Goal: Task Accomplishment & Management: Complete application form

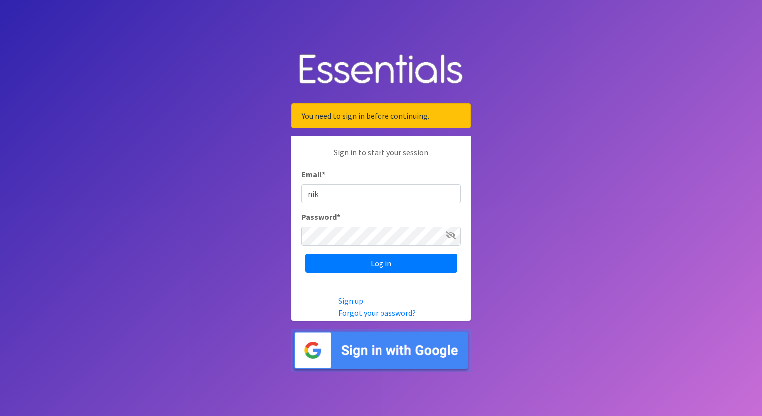
type input "[EMAIL_ADDRESS][DOMAIN_NAME]"
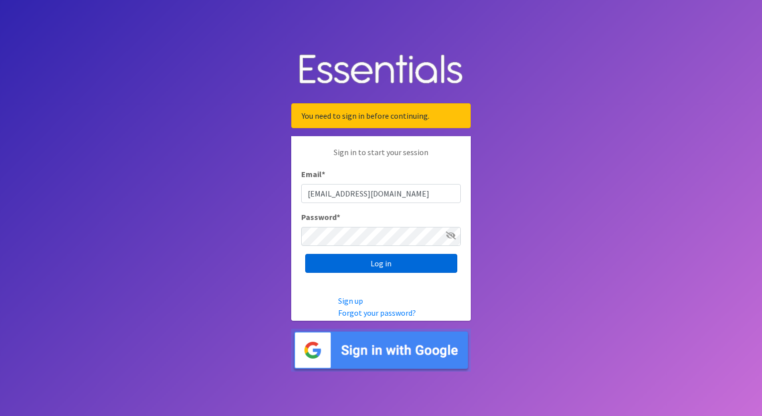
click at [361, 261] on input "Log in" at bounding box center [381, 263] width 152 height 19
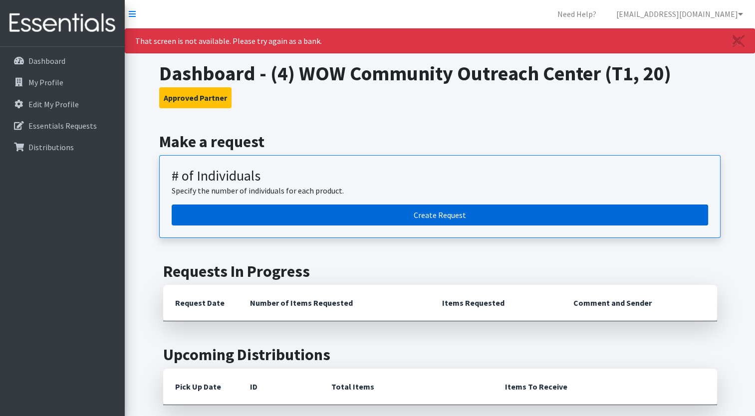
click at [334, 212] on link "Create Request" at bounding box center [440, 215] width 536 height 21
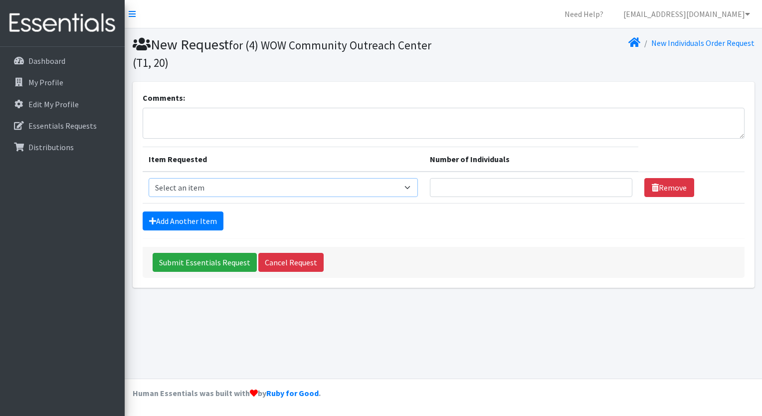
click at [376, 190] on select "Select an item A: Babies - Size 0 (Preemie) A: Babies - Size 01 (newborn) A: Ba…" at bounding box center [284, 187] width 270 height 19
select select "5614"
click at [149, 178] on select "Select an item A: Babies - Size 0 (Preemie) A: Babies - Size 01 (newborn) A: Ba…" at bounding box center [284, 187] width 270 height 19
click at [207, 216] on link "Add Another Item" at bounding box center [183, 221] width 81 height 19
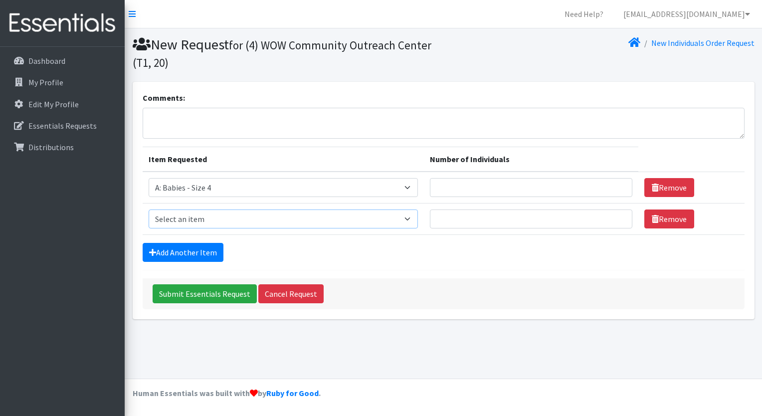
click at [217, 213] on select "Select an item A: Babies - Size 0 (Preemie) A: Babies - Size 01 (newborn) A: Ba…" at bounding box center [284, 219] width 270 height 19
select select "5616"
click at [149, 210] on select "Select an item A: Babies - Size 0 (Preemie) A: Babies - Size 01 (newborn) A: Ba…" at bounding box center [284, 219] width 270 height 19
click at [176, 252] on link "Add Another Item" at bounding box center [183, 252] width 81 height 19
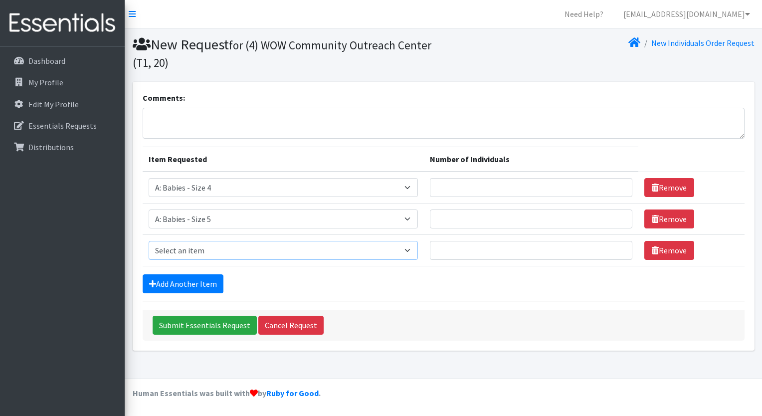
click at [184, 248] on select "Select an item A: Babies - Size 0 (Preemie) A: Babies - Size 01 (newborn) A: Ba…" at bounding box center [284, 250] width 270 height 19
select select "5613"
click at [149, 241] on select "Select an item A: Babies - Size 0 (Preemie) A: Babies - Size 01 (newborn) A: Ba…" at bounding box center [284, 250] width 270 height 19
click at [615, 183] on input "1" at bounding box center [531, 187] width 203 height 19
type input "2"
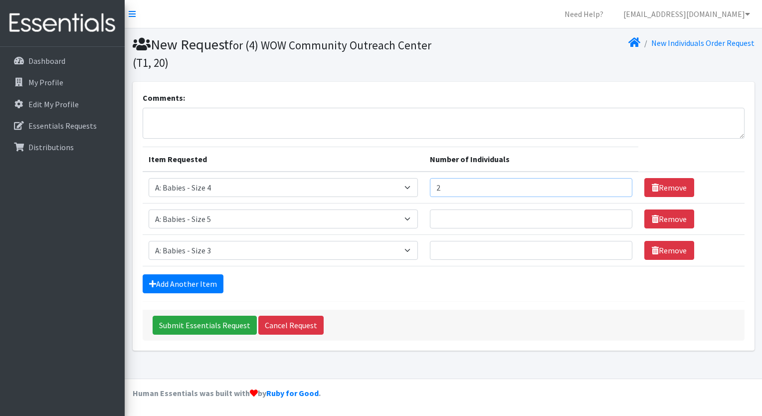
click at [618, 187] on input "2" at bounding box center [531, 187] width 203 height 19
type input "1"
click at [618, 218] on input "1" at bounding box center [531, 219] width 203 height 19
click at [619, 248] on input "1" at bounding box center [531, 250] width 203 height 19
type input "2"
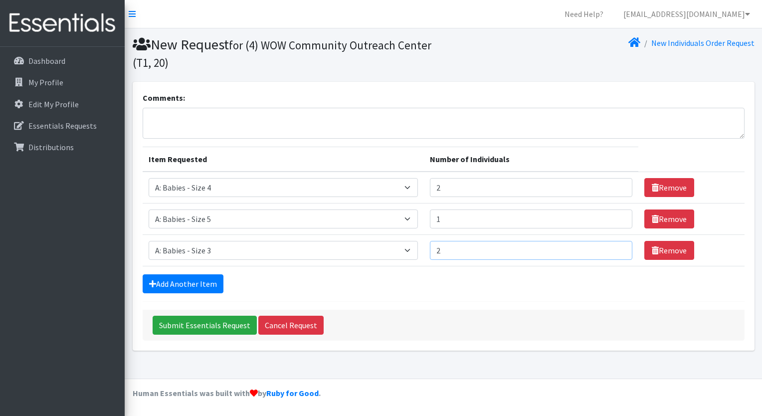
click at [617, 245] on input "2" at bounding box center [531, 250] width 203 height 19
click at [194, 284] on link "Add Another Item" at bounding box center [183, 283] width 81 height 19
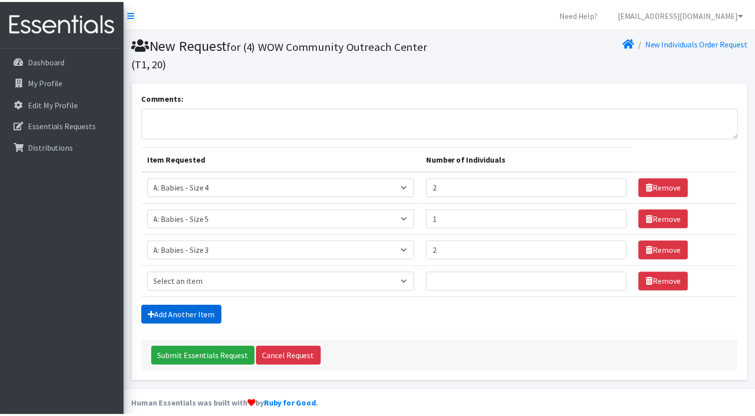
scroll to position [10, 0]
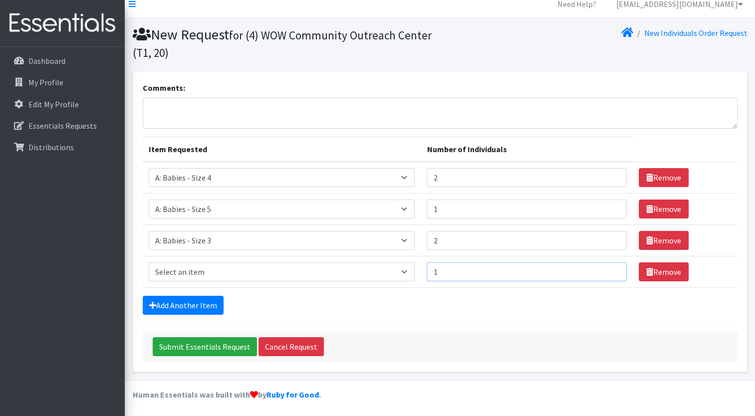
type input "1"
click at [610, 268] on input "1" at bounding box center [527, 271] width 200 height 19
click at [272, 274] on select "Select an item A: Babies - Size 0 (Preemie) A: Babies - Size 01 (newborn) A: Ba…" at bounding box center [282, 271] width 266 height 19
select select "8888"
click at [149, 262] on select "Select an item A: Babies - Size 0 (Preemie) A: Babies - Size 01 (newborn) A: Ba…" at bounding box center [282, 271] width 266 height 19
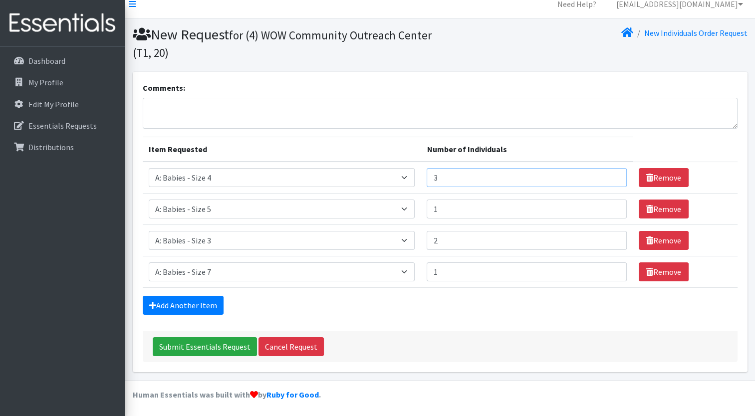
type input "3"
click at [613, 175] on input "3" at bounding box center [527, 177] width 200 height 19
click at [206, 303] on link "Add Another Item" at bounding box center [183, 305] width 81 height 19
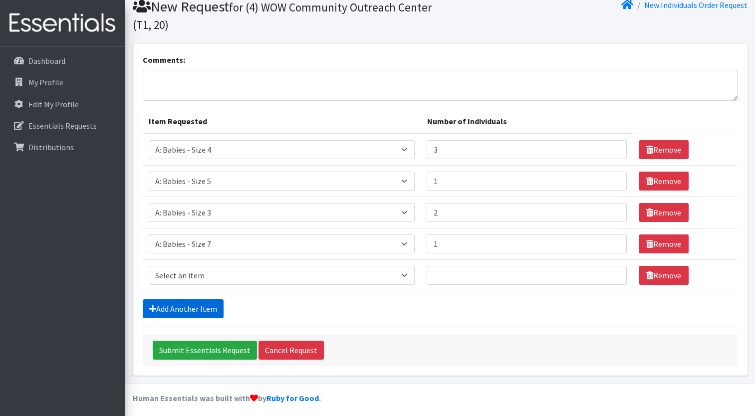
scroll to position [41, 0]
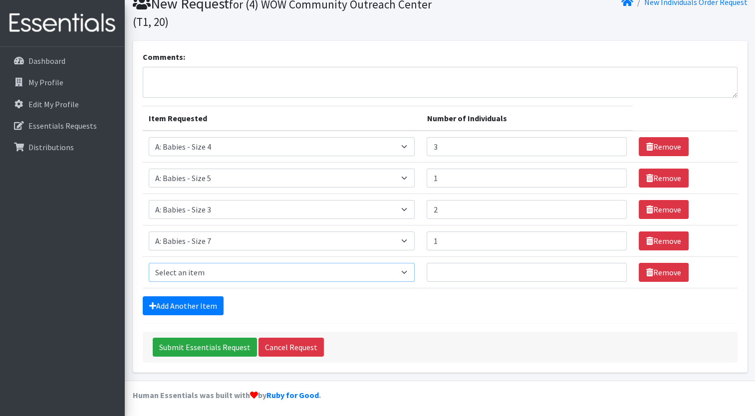
click at [219, 266] on select "Select an item A: Babies - Size 0 (Preemie) A: Babies - Size 01 (newborn) A: Ba…" at bounding box center [282, 272] width 266 height 19
select select "5617"
click at [149, 263] on select "Select an item A: Babies - Size 0 (Preemie) A: Babies - Size 01 (newborn) A: Ba…" at bounding box center [282, 272] width 266 height 19
type input "1"
click at [612, 269] on input "1" at bounding box center [527, 272] width 200 height 19
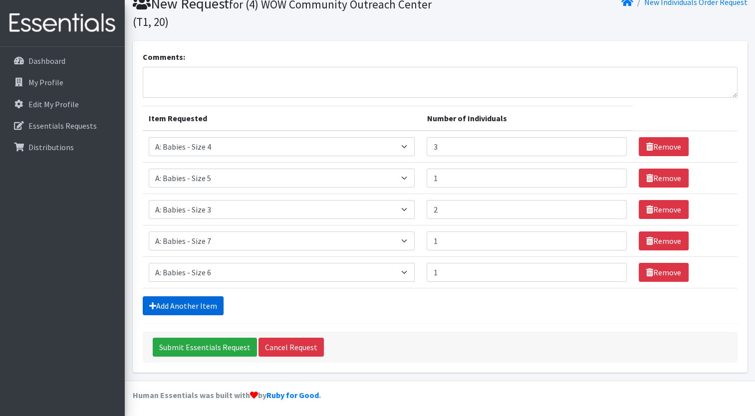
click at [183, 308] on link "Add Another Item" at bounding box center [183, 305] width 81 height 19
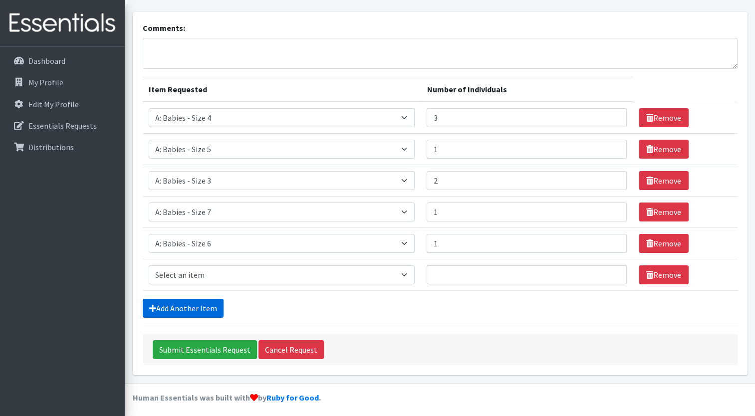
scroll to position [72, 0]
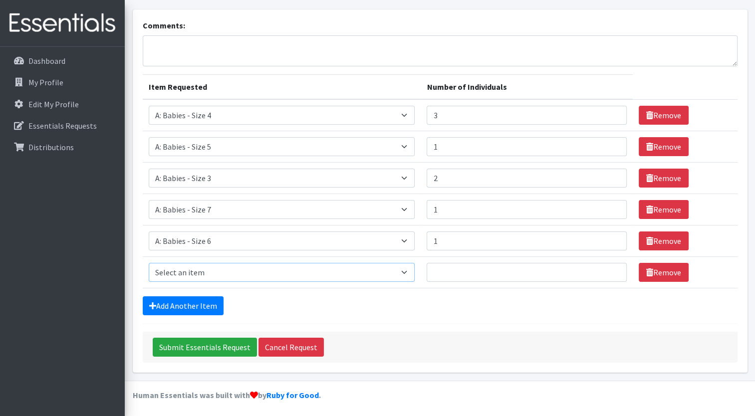
click at [214, 269] on select "Select an item A: Babies - Size 0 (Preemie) A: Babies - Size 01 (newborn) A: Ba…" at bounding box center [282, 272] width 266 height 19
select select "5611"
click at [149, 263] on select "Select an item A: Babies - Size 0 (Preemie) A: Babies - Size 01 (newborn) A: Ba…" at bounding box center [282, 272] width 266 height 19
type input "1"
click at [612, 268] on input "1" at bounding box center [527, 272] width 200 height 19
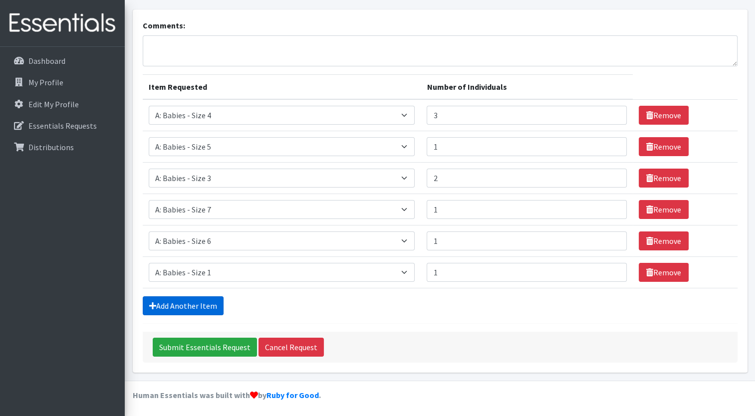
click at [197, 309] on link "Add Another Item" at bounding box center [183, 305] width 81 height 19
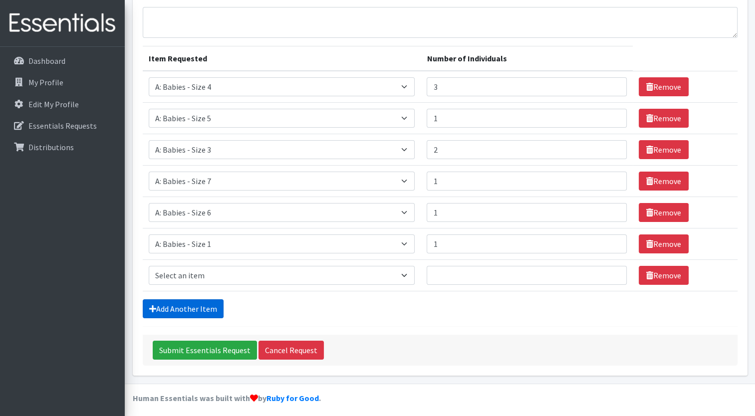
scroll to position [104, 0]
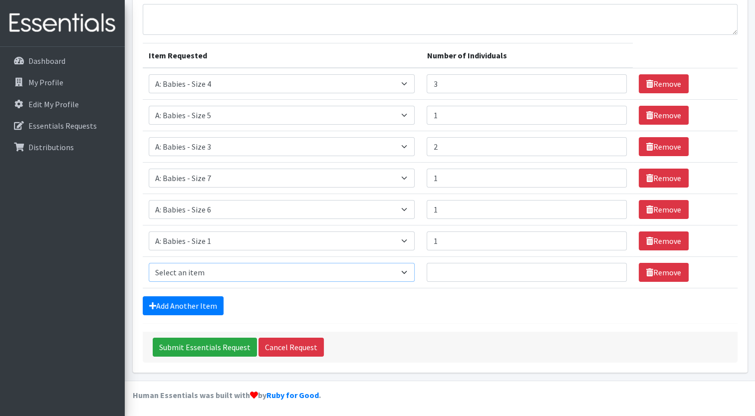
click at [203, 275] on select "Select an item A: Babies - Size 0 (Preemie) A: Babies - Size 01 (newborn) A: Ba…" at bounding box center [282, 272] width 266 height 19
select select "5598"
click at [149, 263] on select "Select an item A: Babies - Size 0 (Preemie) A: Babies - Size 01 (newborn) A: Ba…" at bounding box center [282, 272] width 266 height 19
type input "1"
click at [609, 266] on input "1" at bounding box center [527, 272] width 200 height 19
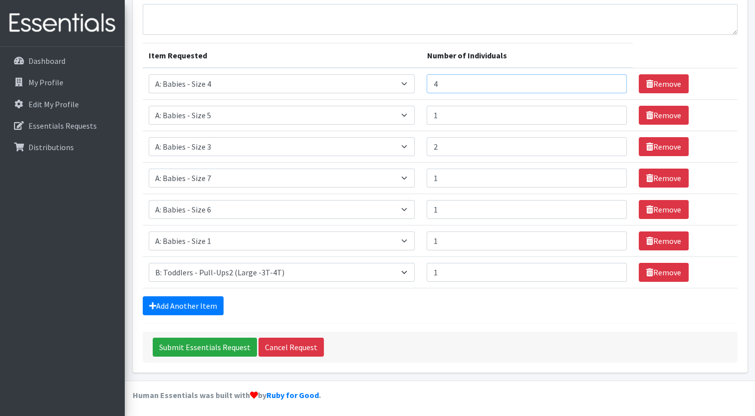
click at [611, 82] on input "4" at bounding box center [527, 83] width 200 height 19
type input "5"
click at [610, 82] on input "5" at bounding box center [527, 83] width 200 height 19
click at [611, 112] on input "2" at bounding box center [527, 115] width 200 height 19
click at [611, 112] on input "3" at bounding box center [527, 115] width 200 height 19
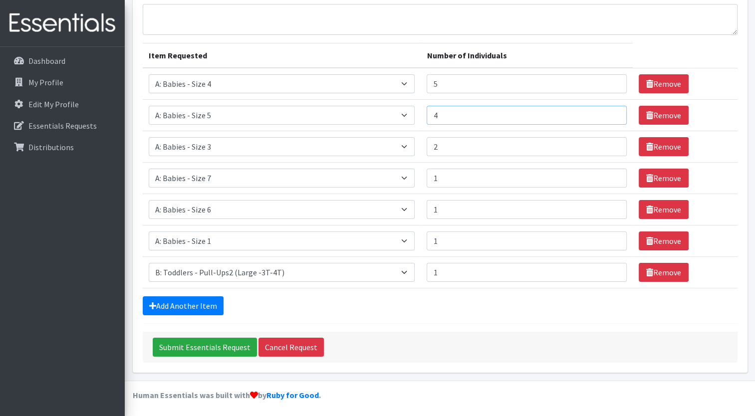
type input "4"
click at [611, 112] on input "4" at bounding box center [527, 115] width 200 height 19
click at [612, 207] on input "2" at bounding box center [527, 209] width 200 height 19
click at [612, 207] on input "3" at bounding box center [527, 209] width 200 height 19
click at [612, 207] on input "4" at bounding box center [527, 209] width 200 height 19
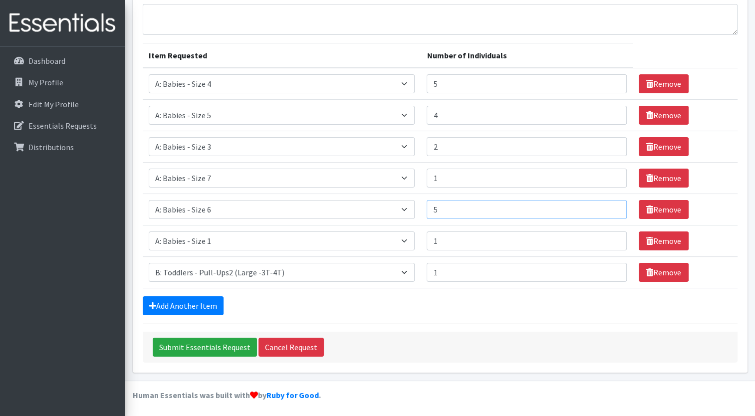
type input "5"
click at [612, 207] on input "5" at bounding box center [527, 209] width 200 height 19
click at [214, 301] on link "Add Another Item" at bounding box center [183, 305] width 81 height 19
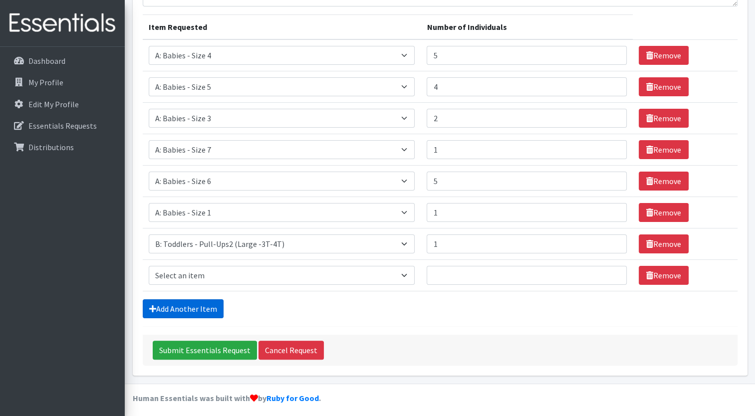
scroll to position [135, 0]
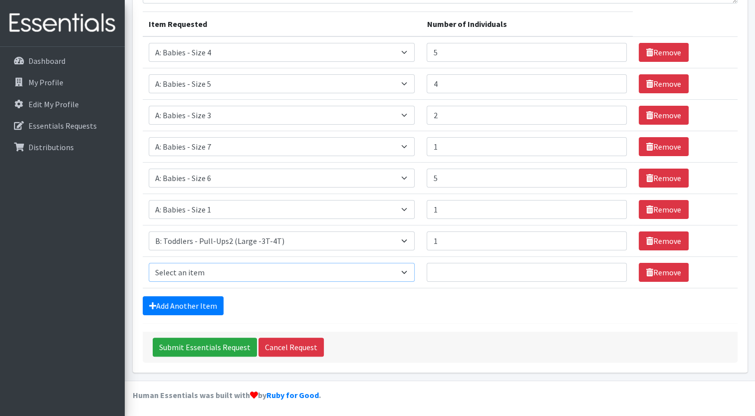
click at [224, 277] on select "Select an item A: Babies - Size 0 (Preemie) A: Babies - Size 01 (newborn) A: Ba…" at bounding box center [282, 272] width 266 height 19
select select "5612"
click at [149, 263] on select "Select an item A: Babies - Size 0 (Preemie) A: Babies - Size 01 (newborn) A: Ba…" at bounding box center [282, 272] width 266 height 19
type input "1"
click at [611, 268] on input "1" at bounding box center [527, 272] width 200 height 19
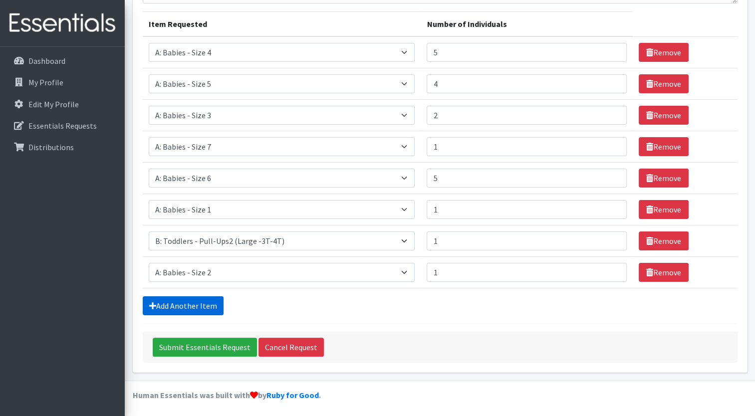
click at [178, 308] on link "Add Another Item" at bounding box center [183, 305] width 81 height 19
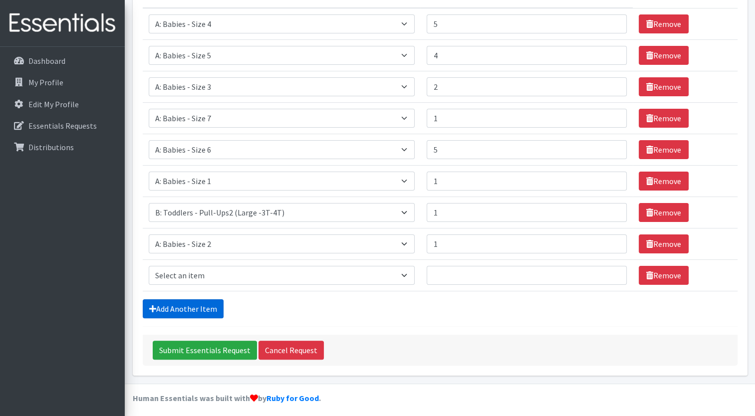
scroll to position [166, 0]
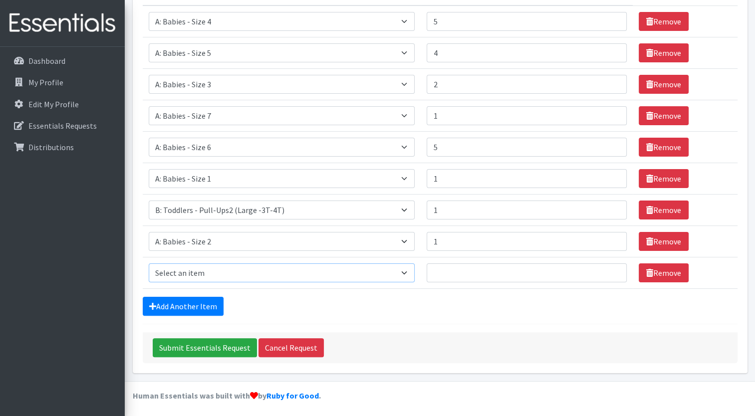
click at [205, 270] on select "Select an item A: Babies - Size 0 (Preemie) A: Babies - Size 01 (newborn) A: Ba…" at bounding box center [282, 272] width 266 height 19
select select "5599"
click at [149, 263] on select "Select an item A: Babies - Size 0 (Preemie) A: Babies - Size 01 (newborn) A: Ba…" at bounding box center [282, 272] width 266 height 19
click at [609, 268] on input "1" at bounding box center [527, 272] width 200 height 19
click at [609, 268] on input "2" at bounding box center [527, 272] width 200 height 19
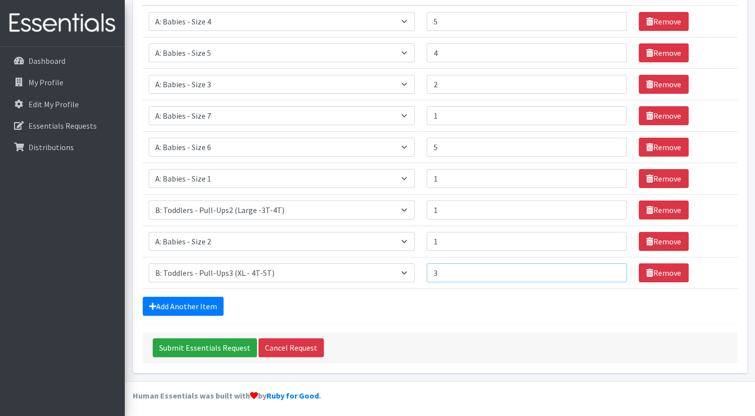
type input "3"
click at [609, 268] on input "3" at bounding box center [527, 272] width 200 height 19
drag, startPoint x: 754, startPoint y: 189, endPoint x: 760, endPoint y: 123, distance: 66.1
click at [755, 123] on html "Need Help? nikcia1@yahoo.com My Co-Workers My Profile Logout Dashboard My Profi…" at bounding box center [377, 126] width 755 height 585
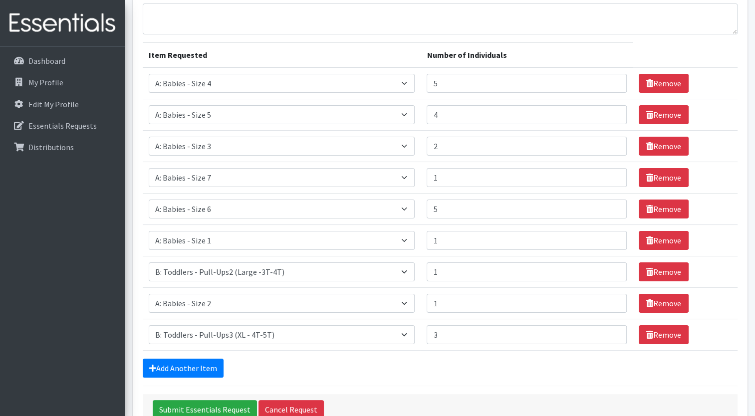
scroll to position [110, 0]
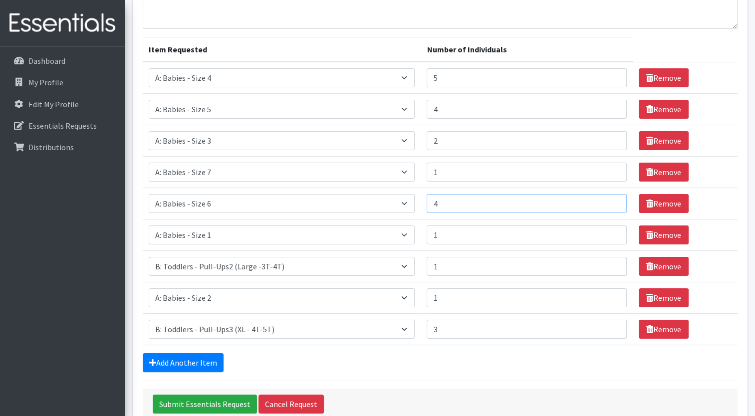
click at [611, 204] on input "4" at bounding box center [527, 203] width 200 height 19
type input "3"
click at [611, 204] on input "3" at bounding box center [527, 203] width 200 height 19
click at [646, 296] on icon at bounding box center [649, 298] width 7 height 8
click at [653, 298] on link "Remove" at bounding box center [664, 297] width 50 height 19
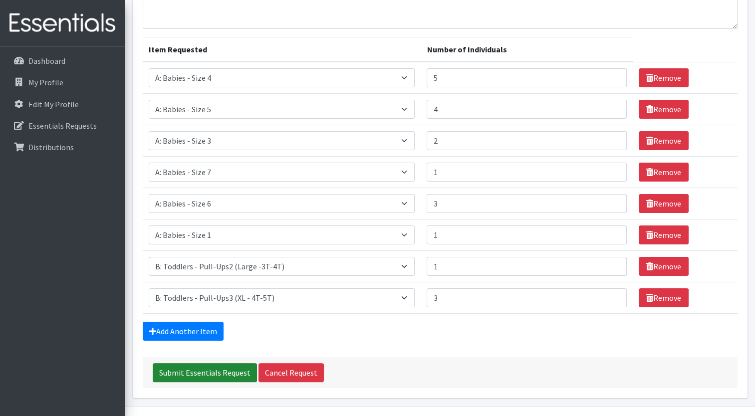
click at [209, 368] on input "Submit Essentials Request" at bounding box center [205, 372] width 104 height 19
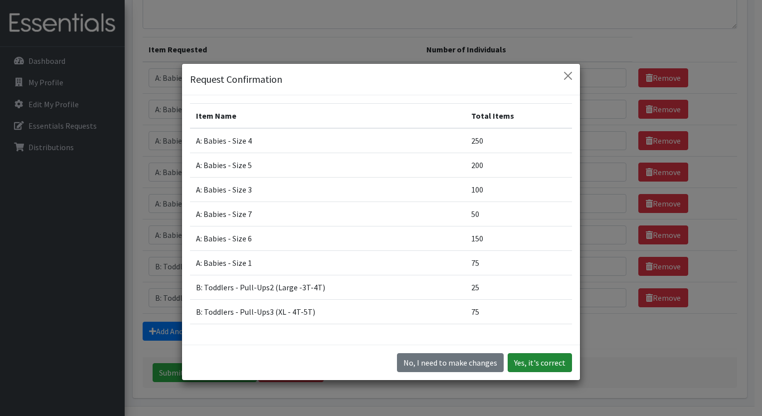
click at [537, 364] on button "Yes, it's correct" at bounding box center [540, 362] width 64 height 19
